Goal: Check status: Check status

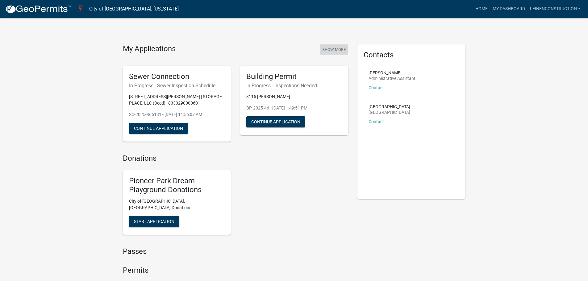
click at [330, 52] on button "Show More" at bounding box center [334, 49] width 28 height 10
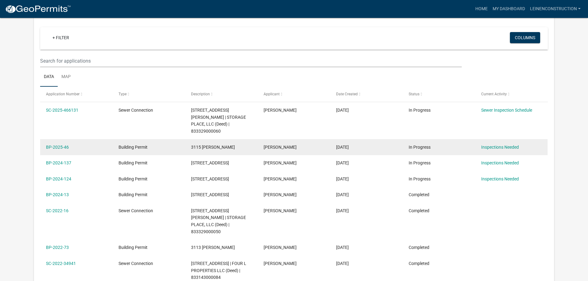
scroll to position [51, 0]
click at [48, 145] on link "BP-2025-46" at bounding box center [57, 147] width 23 height 5
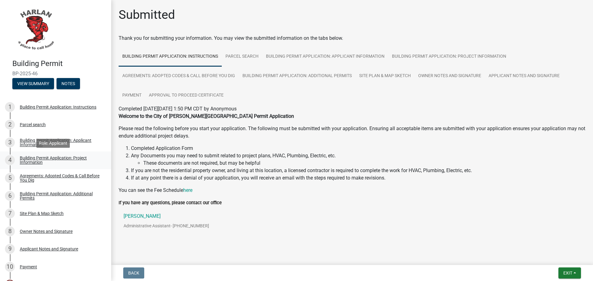
click at [48, 158] on div "Building Permit Application: Project Information" at bounding box center [61, 160] width 82 height 9
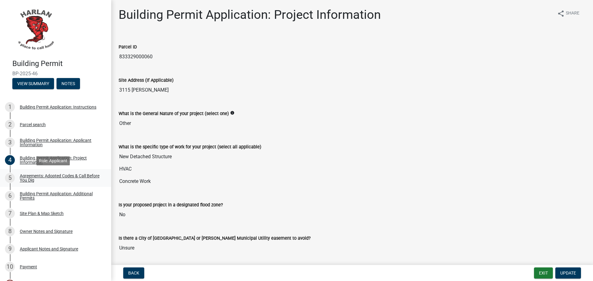
click at [57, 176] on div "Agreements: Adopted Codes & Call Before You Dig" at bounding box center [61, 178] width 82 height 9
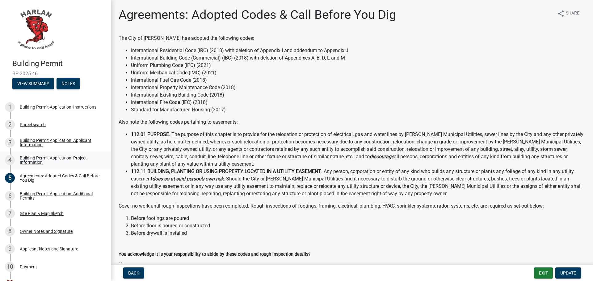
click at [68, 160] on div "Building Permit Application: Project Information" at bounding box center [61, 160] width 82 height 9
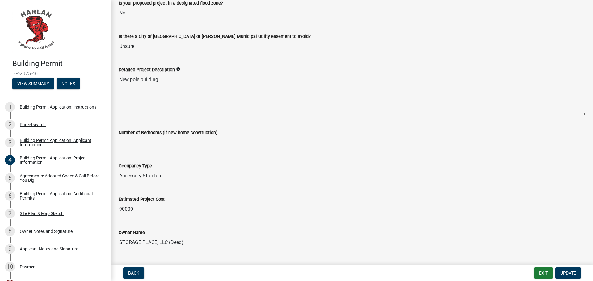
scroll to position [217, 0]
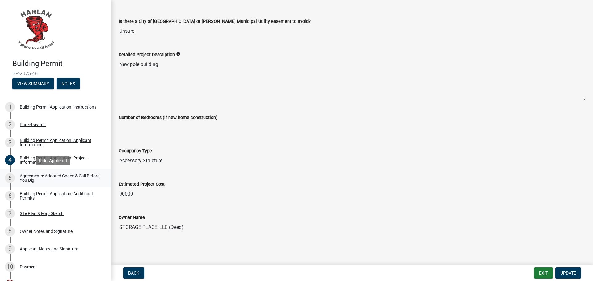
click at [50, 177] on div "Agreements: Adopted Codes & Call Before You Dig" at bounding box center [61, 178] width 82 height 9
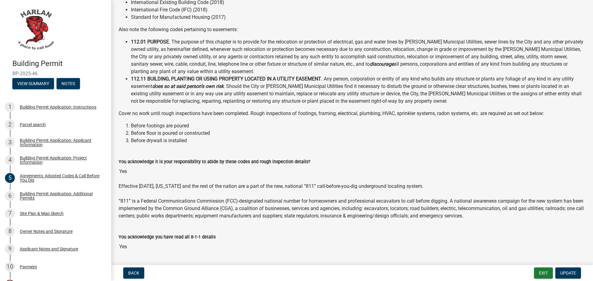
scroll to position [112, 0]
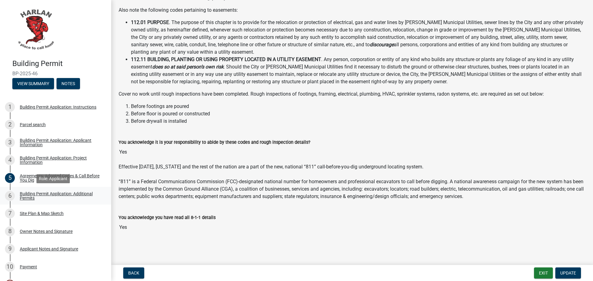
click at [69, 194] on div "Building Permit Application: Additional Permits" at bounding box center [61, 196] width 82 height 9
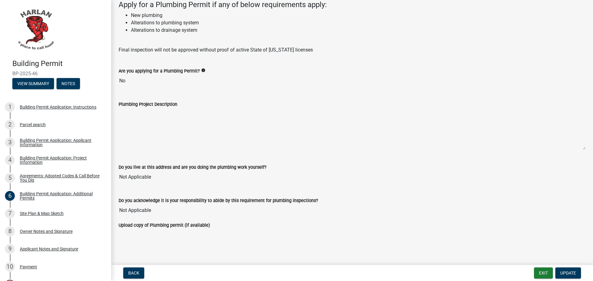
scroll to position [667, 0]
click at [34, 214] on div "Site Plan & Map Sketch" at bounding box center [42, 214] width 44 height 4
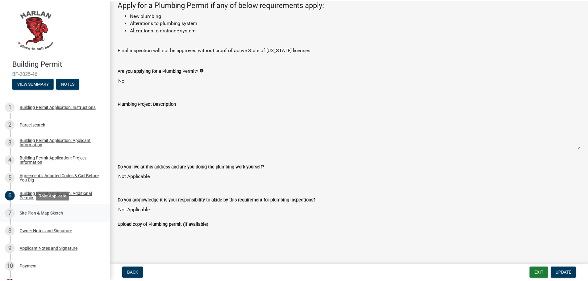
scroll to position [0, 0]
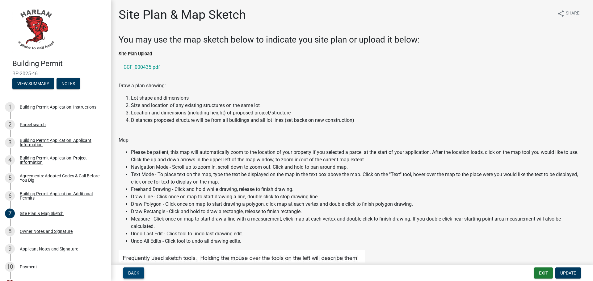
click at [138, 272] on span "Back" at bounding box center [133, 273] width 11 height 5
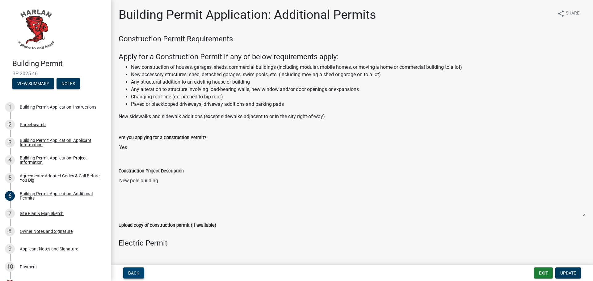
click at [133, 274] on span "Back" at bounding box center [133, 273] width 11 height 5
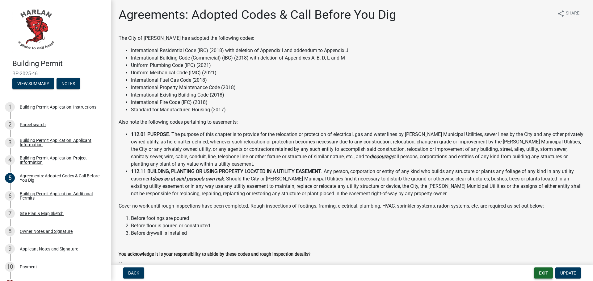
click at [547, 273] on button "Exit" at bounding box center [543, 273] width 19 height 11
